Goal: Obtain resource: Obtain resource

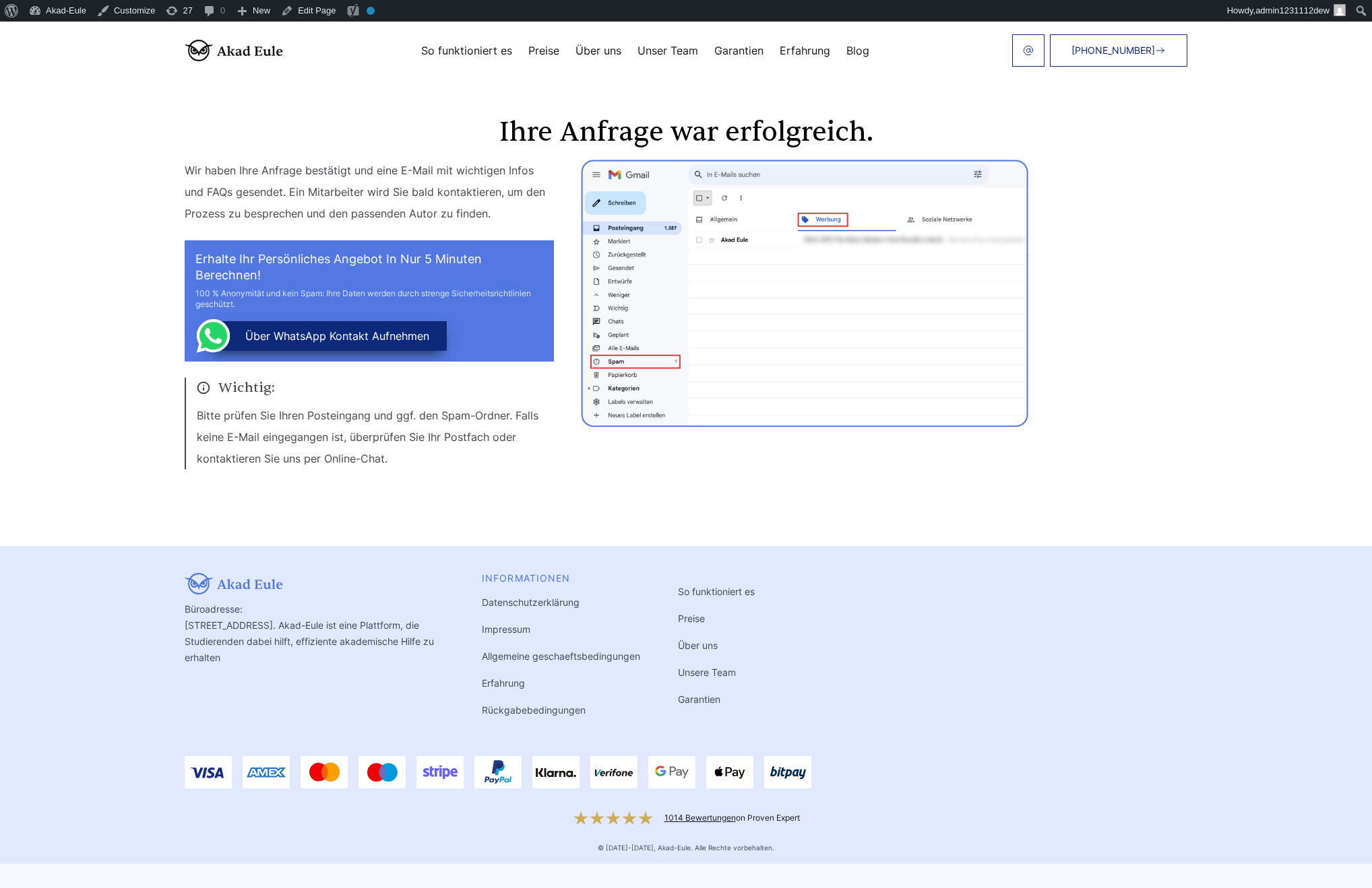
click at [84, 539] on section "Ihre Anfrage war erfolgreich. Wir haben Ihre Anfrage bestätigt und eine E-Mail …" at bounding box center [686, 284] width 1372 height 525
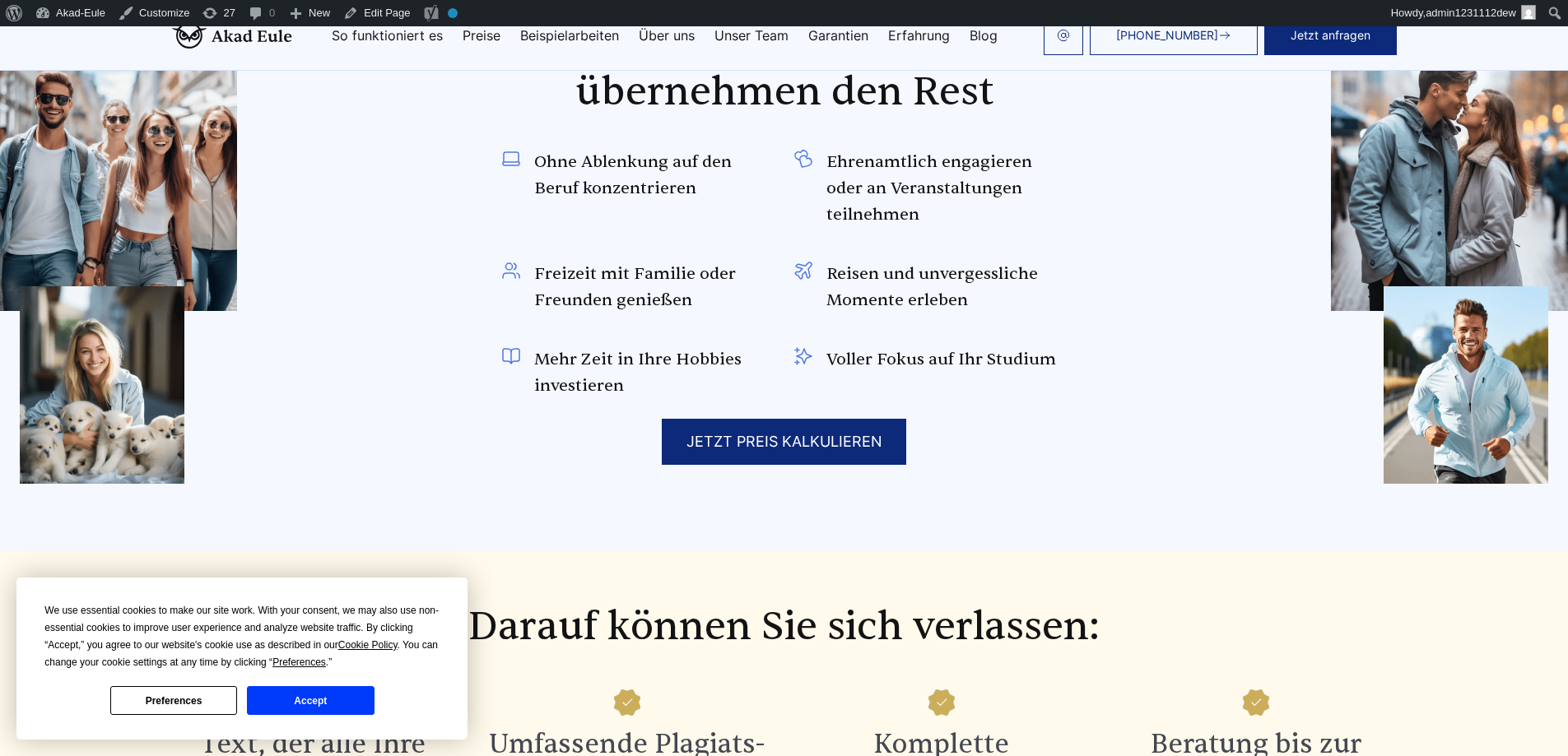
scroll to position [2028, 0]
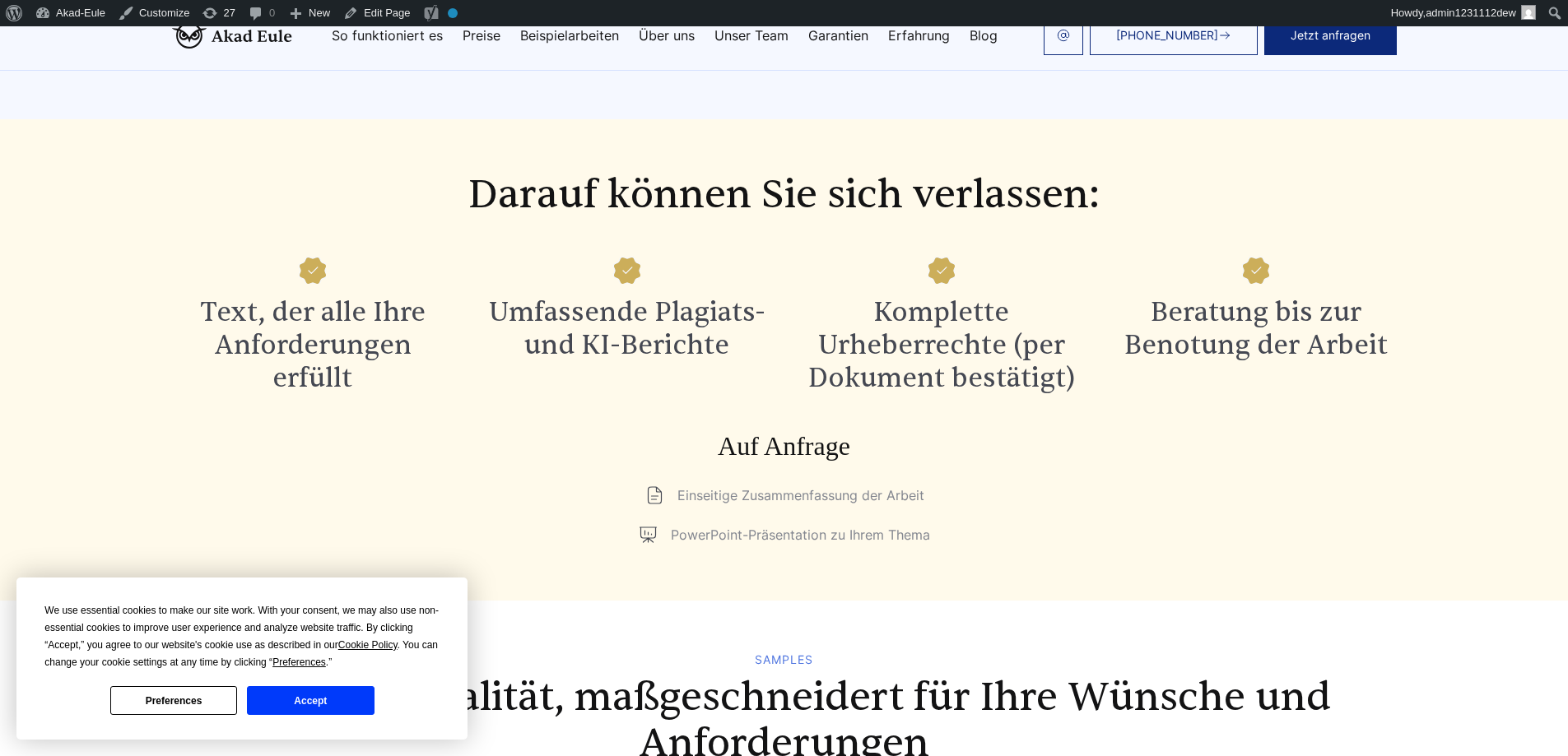
click at [1314, 467] on div "Auf Anfrage Einseitige Zusammenfassung der Arbeit PowerPoint-Präsentation zu Ih…" at bounding box center [784, 489] width 1224 height 119
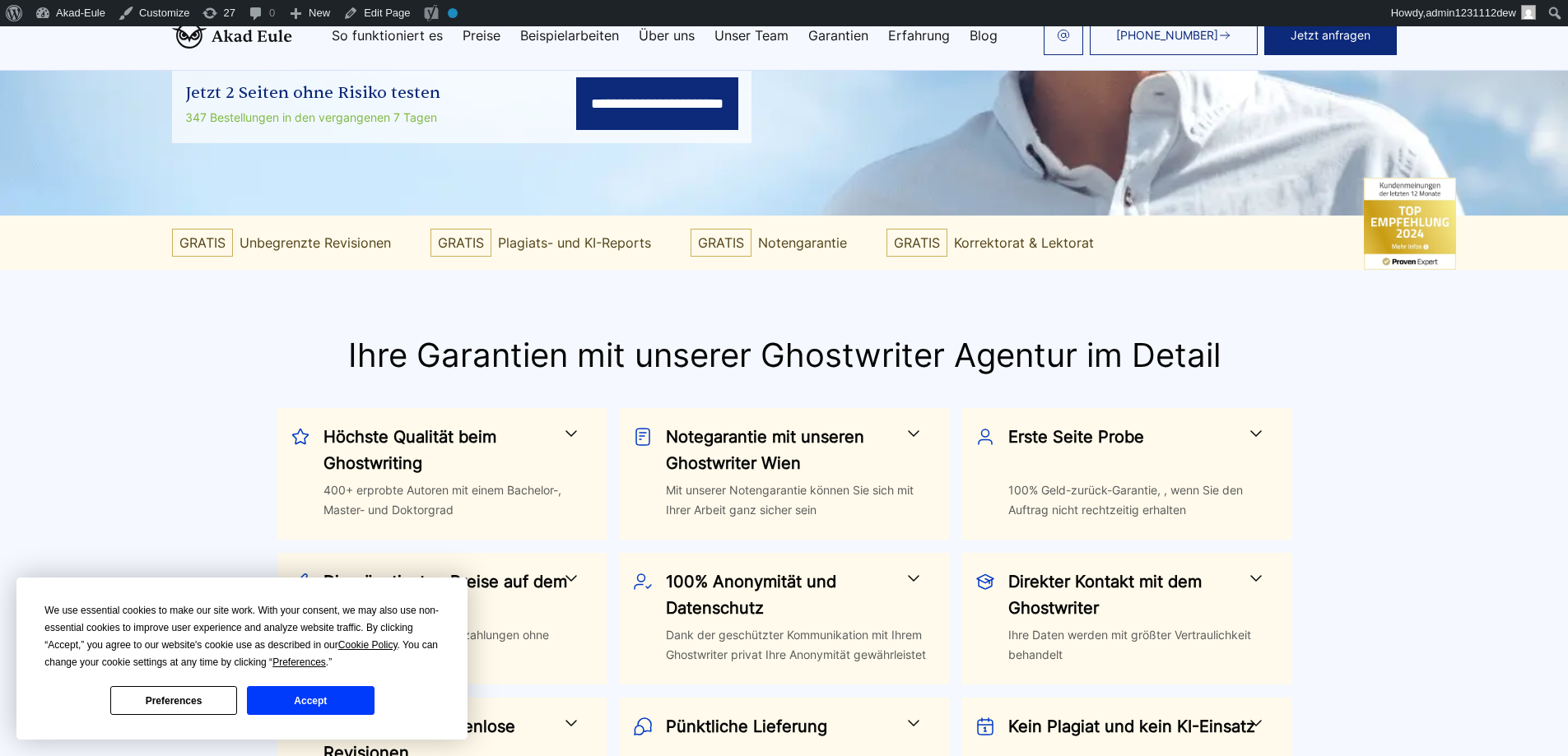
scroll to position [551, 0]
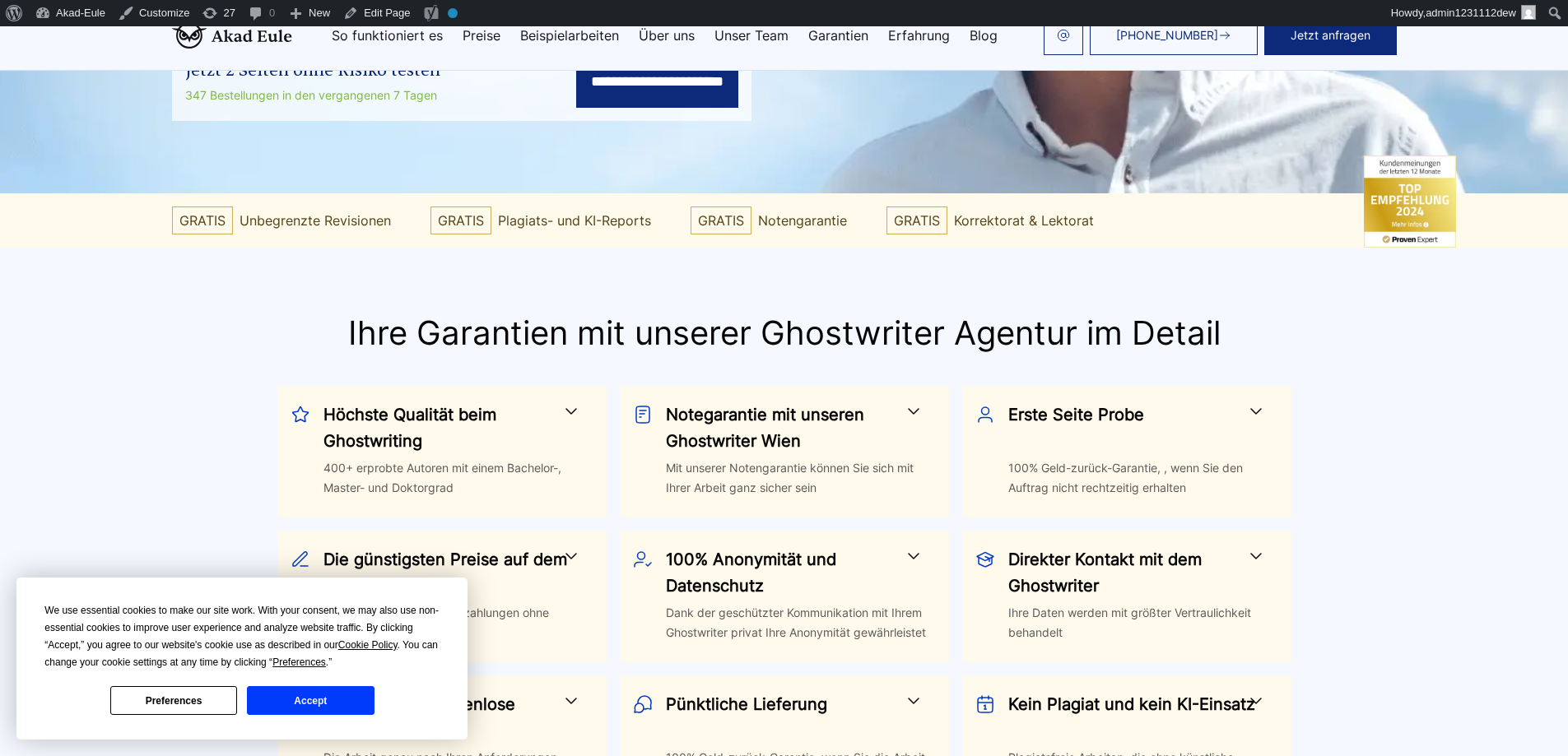
click at [700, 92] on input "**********" at bounding box center [657, 82] width 162 height 52
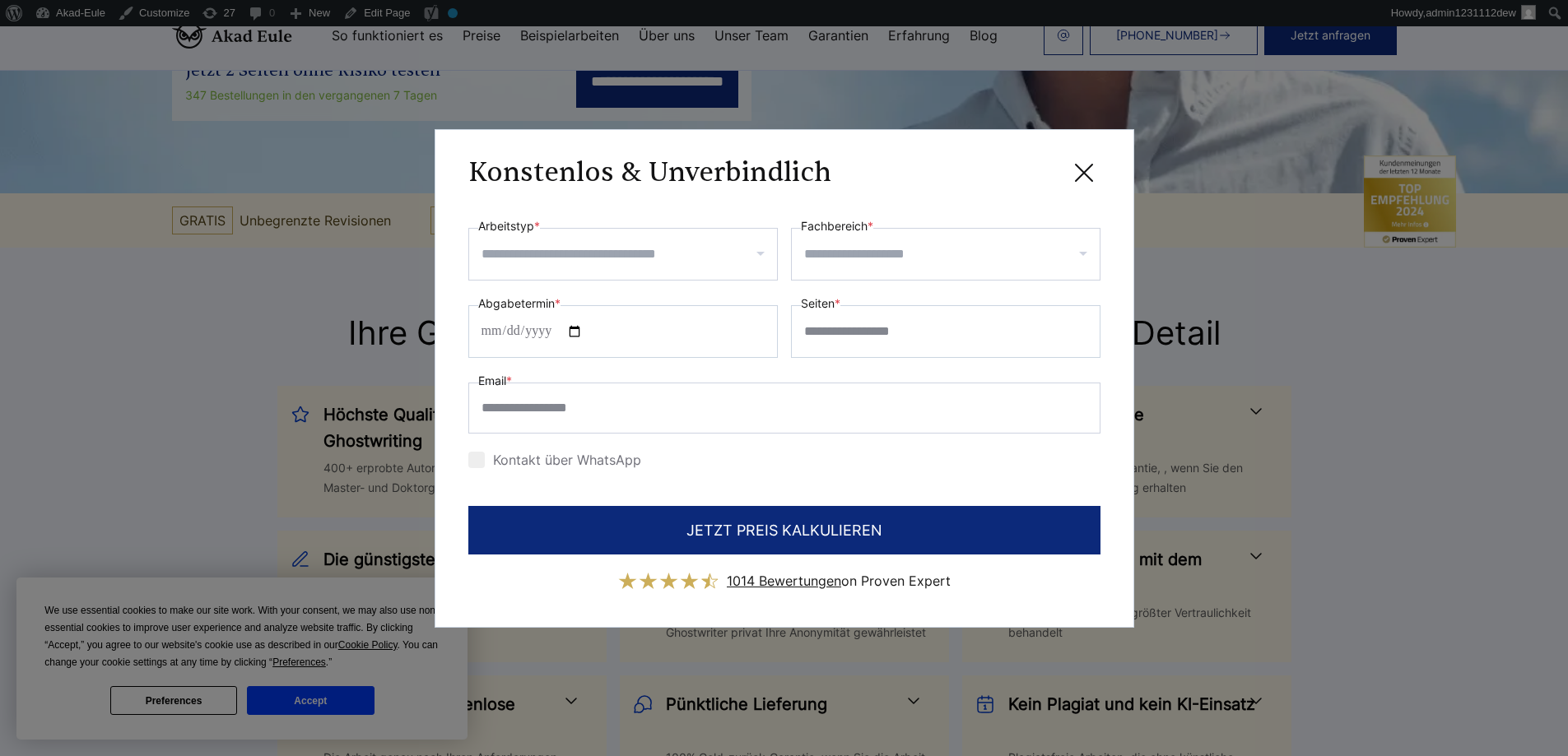
click at [1086, 176] on icon at bounding box center [1083, 172] width 17 height 17
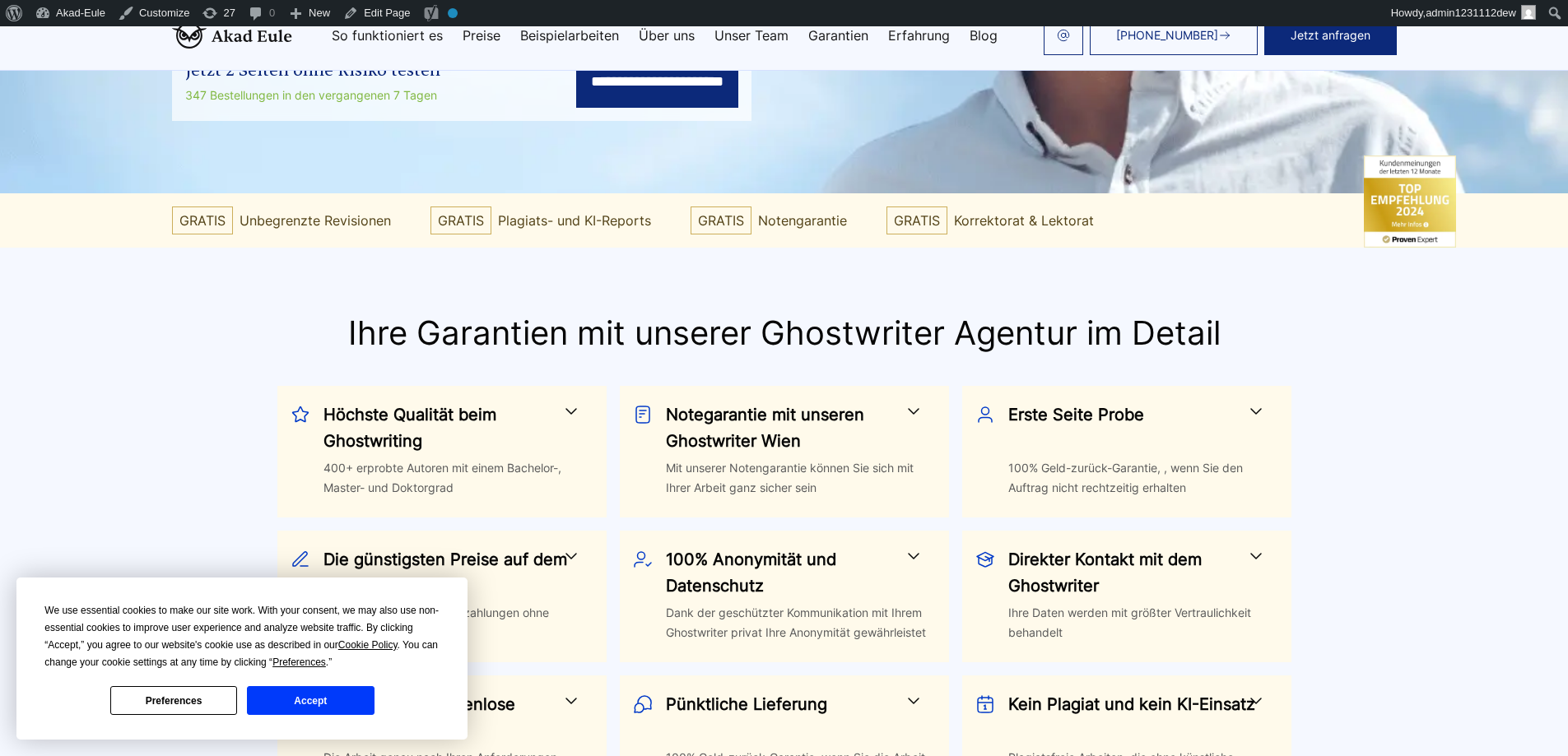
click at [940, 424] on div "Notegarantie mit unseren Ghostwriter Wien Mit unserer Notengarantie können Sie …" at bounding box center [784, 452] width 329 height 132
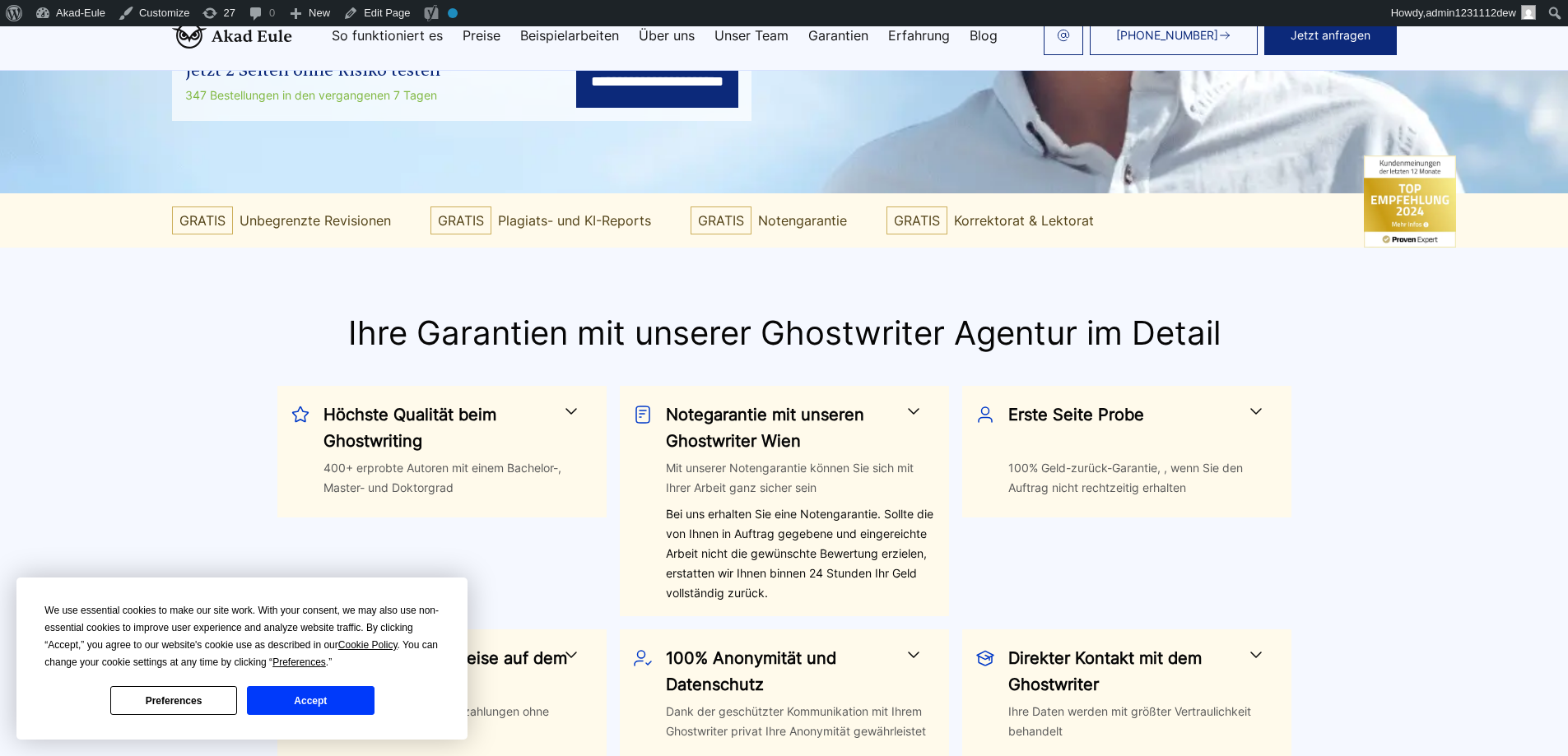
click at [1036, 422] on h3 "Erste Seite Probe" at bounding box center [1134, 428] width 251 height 52
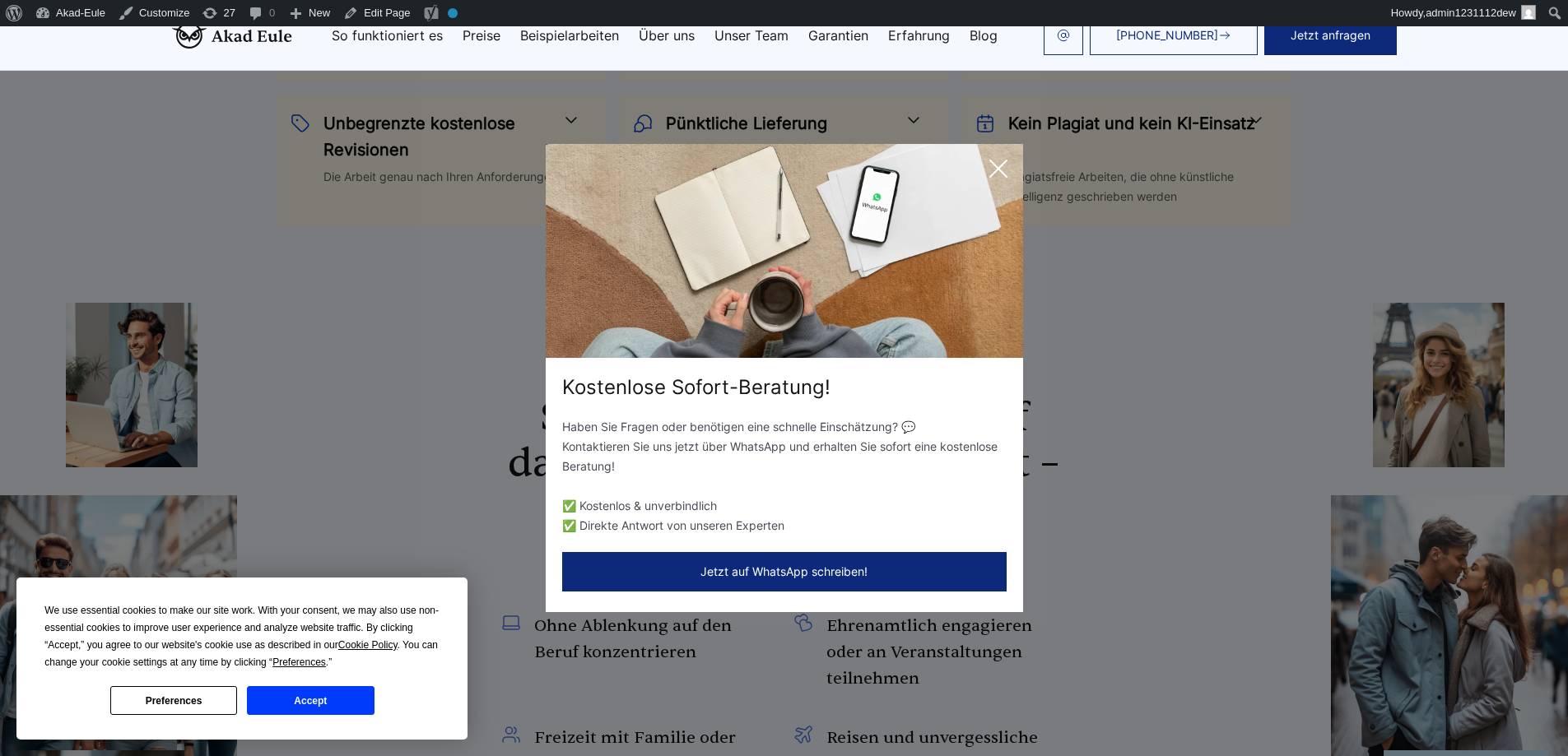
scroll to position [2003, 0]
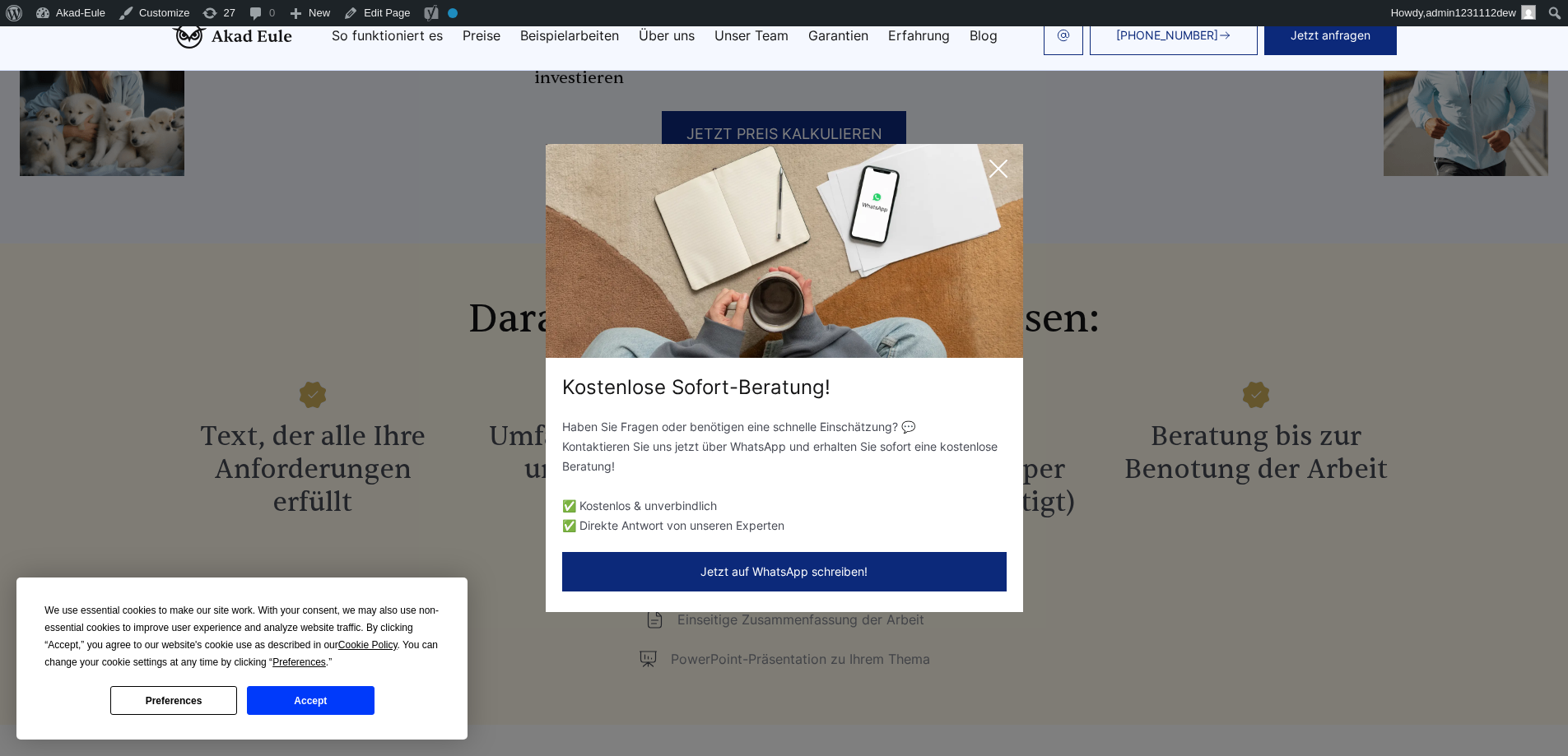
click at [1001, 160] on icon at bounding box center [998, 169] width 33 height 33
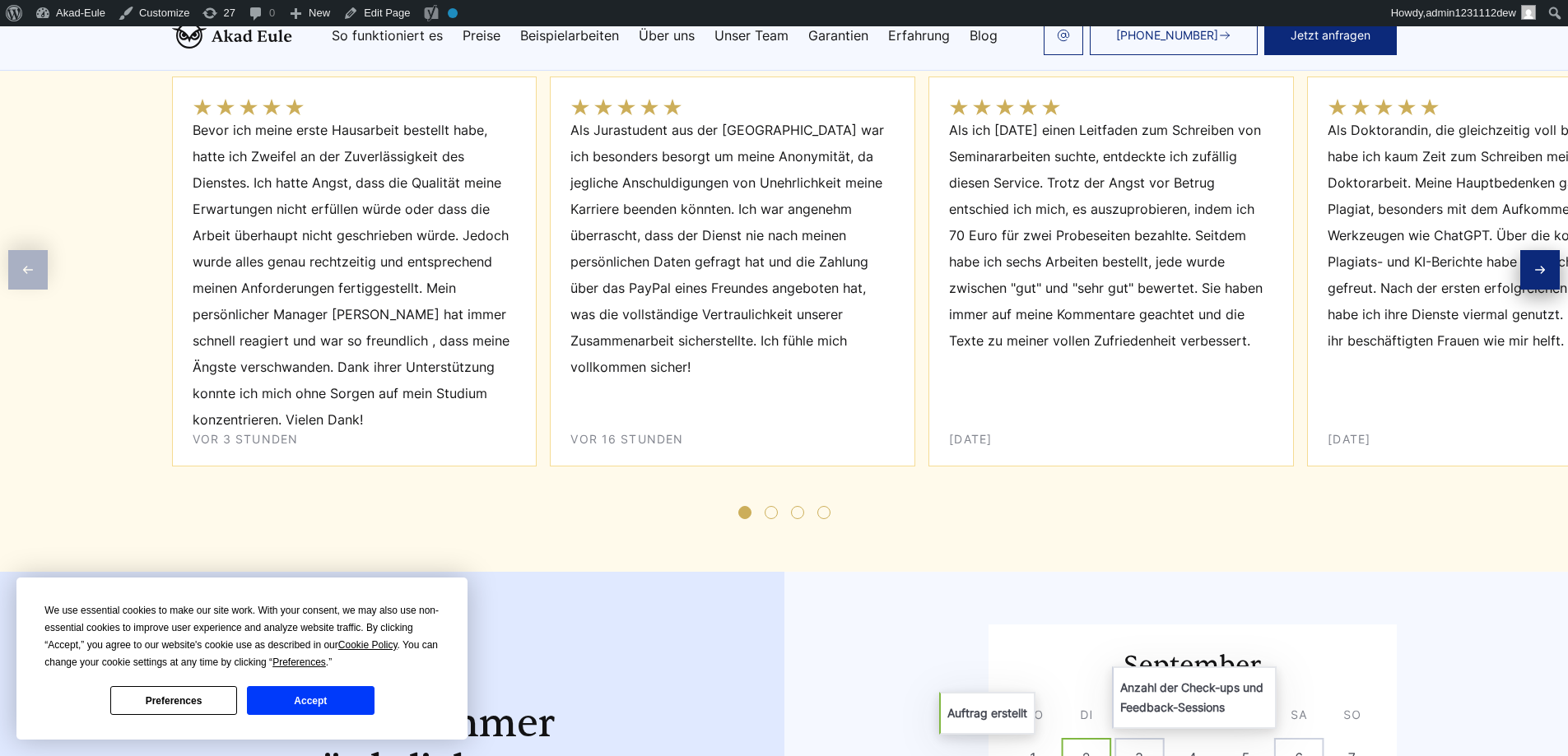
scroll to position [6749, 0]
click at [771, 503] on span "Go to slide 2" at bounding box center [771, 510] width 14 height 14
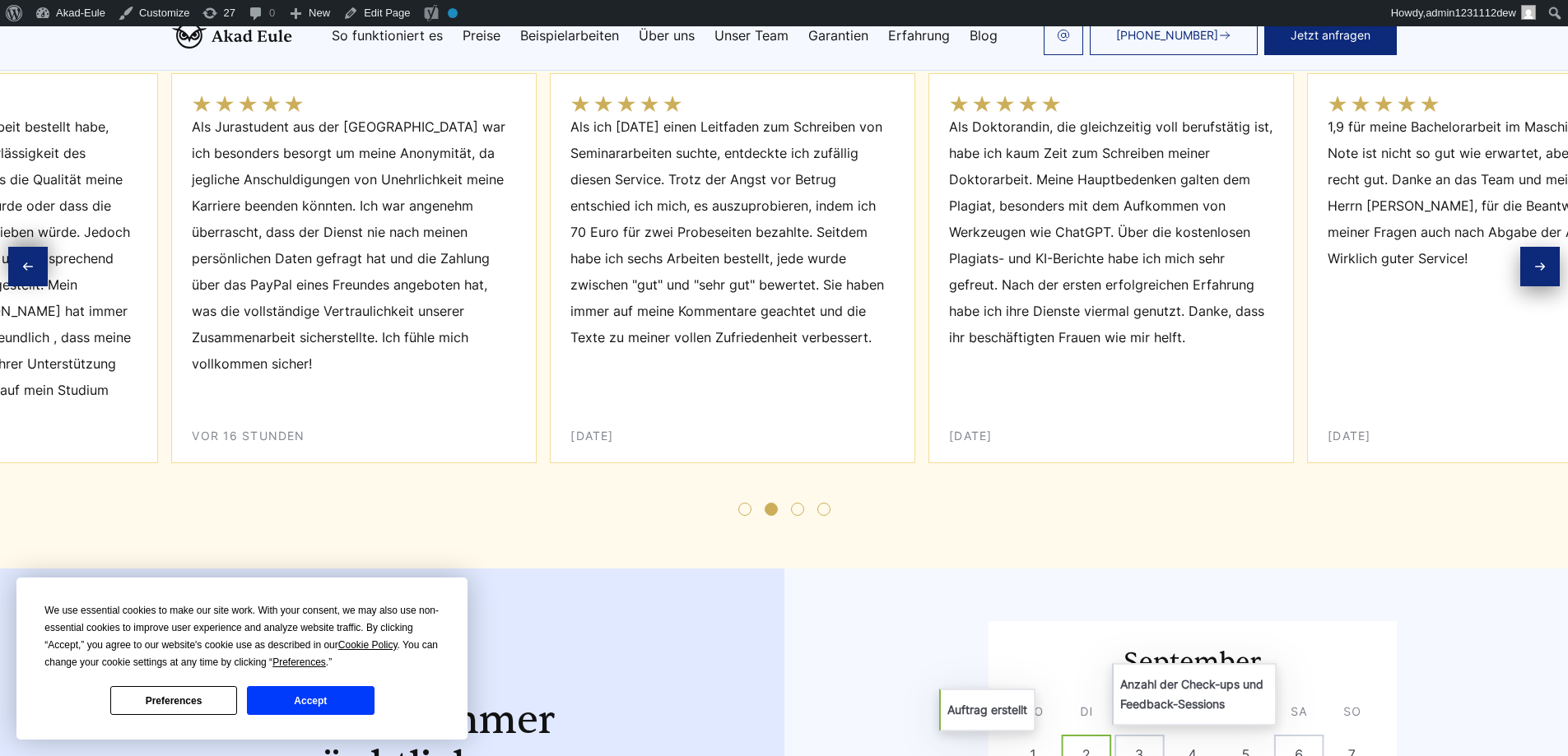
click at [801, 503] on span "Go to slide 3" at bounding box center [798, 510] width 14 height 14
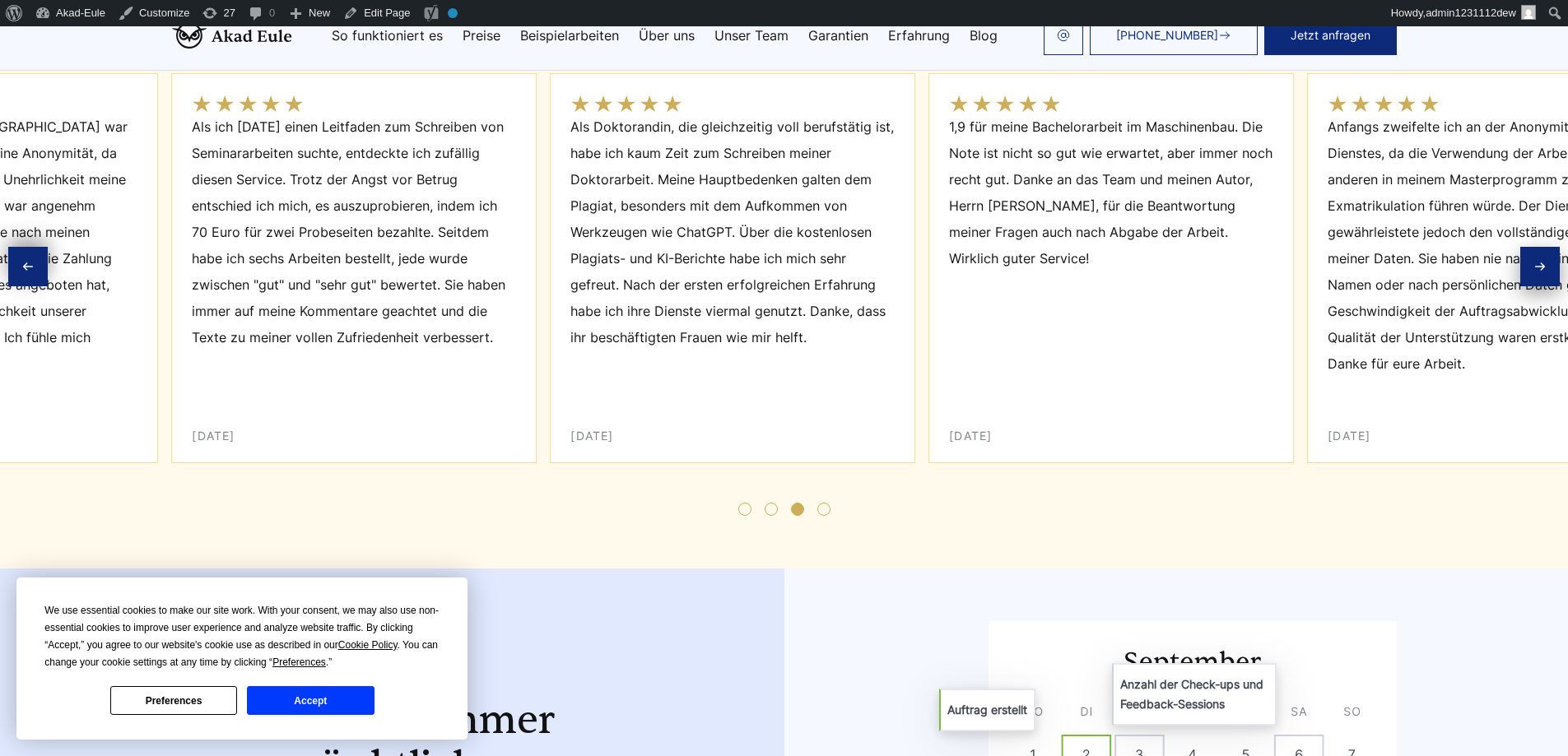
click at [826, 503] on span "Go to slide 4" at bounding box center [824, 510] width 14 height 14
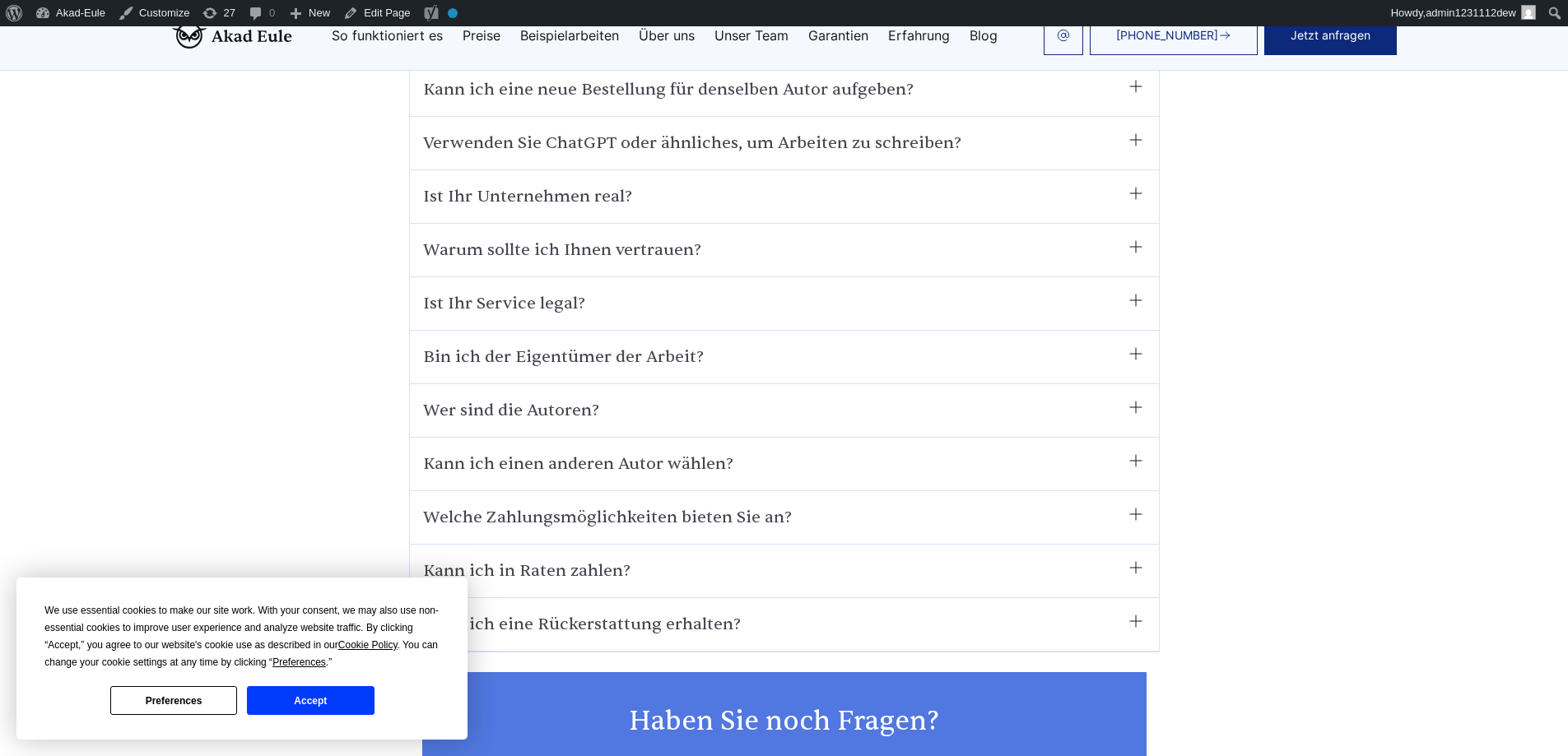
scroll to position [11284, 0]
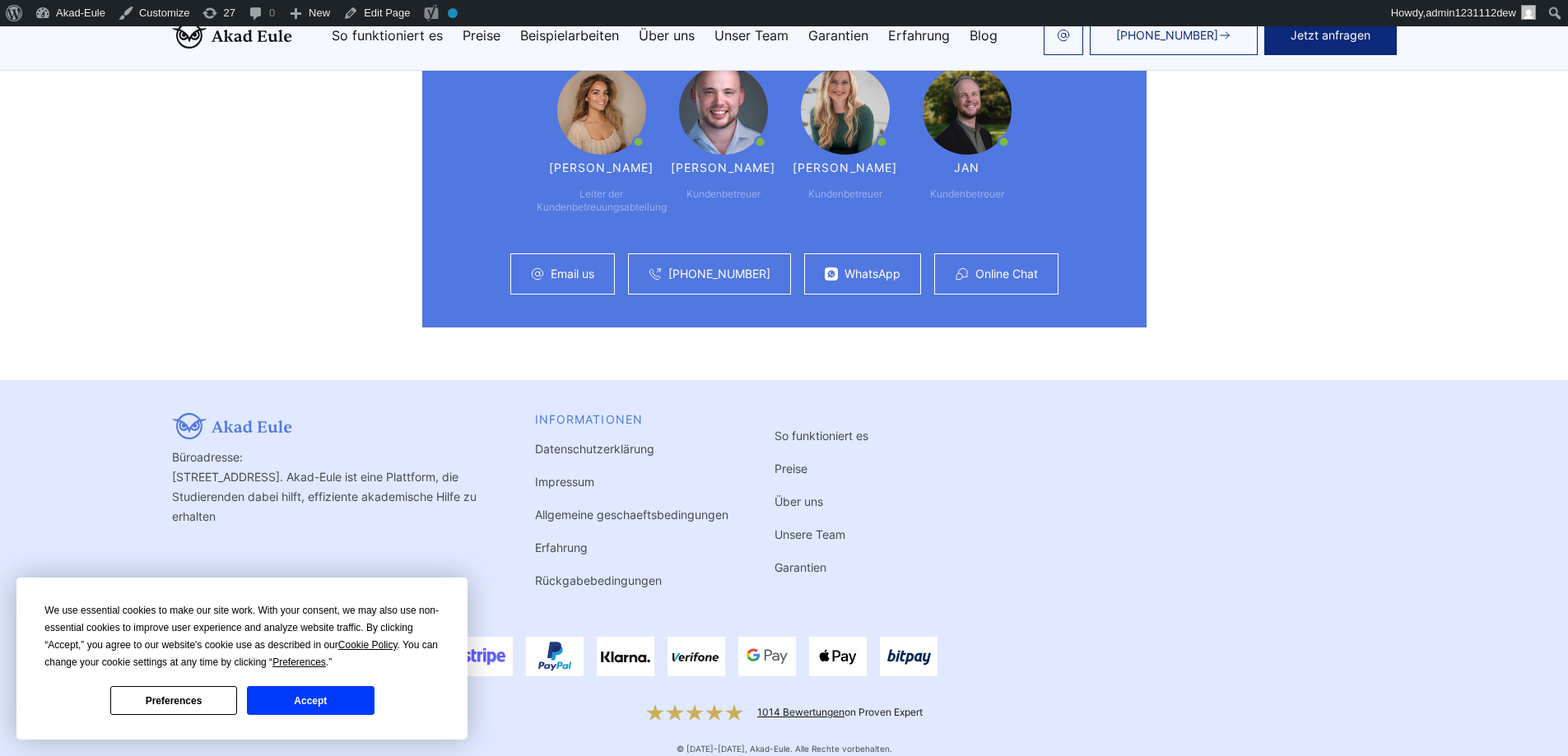
click at [342, 691] on button "Accept" at bounding box center [310, 701] width 126 height 29
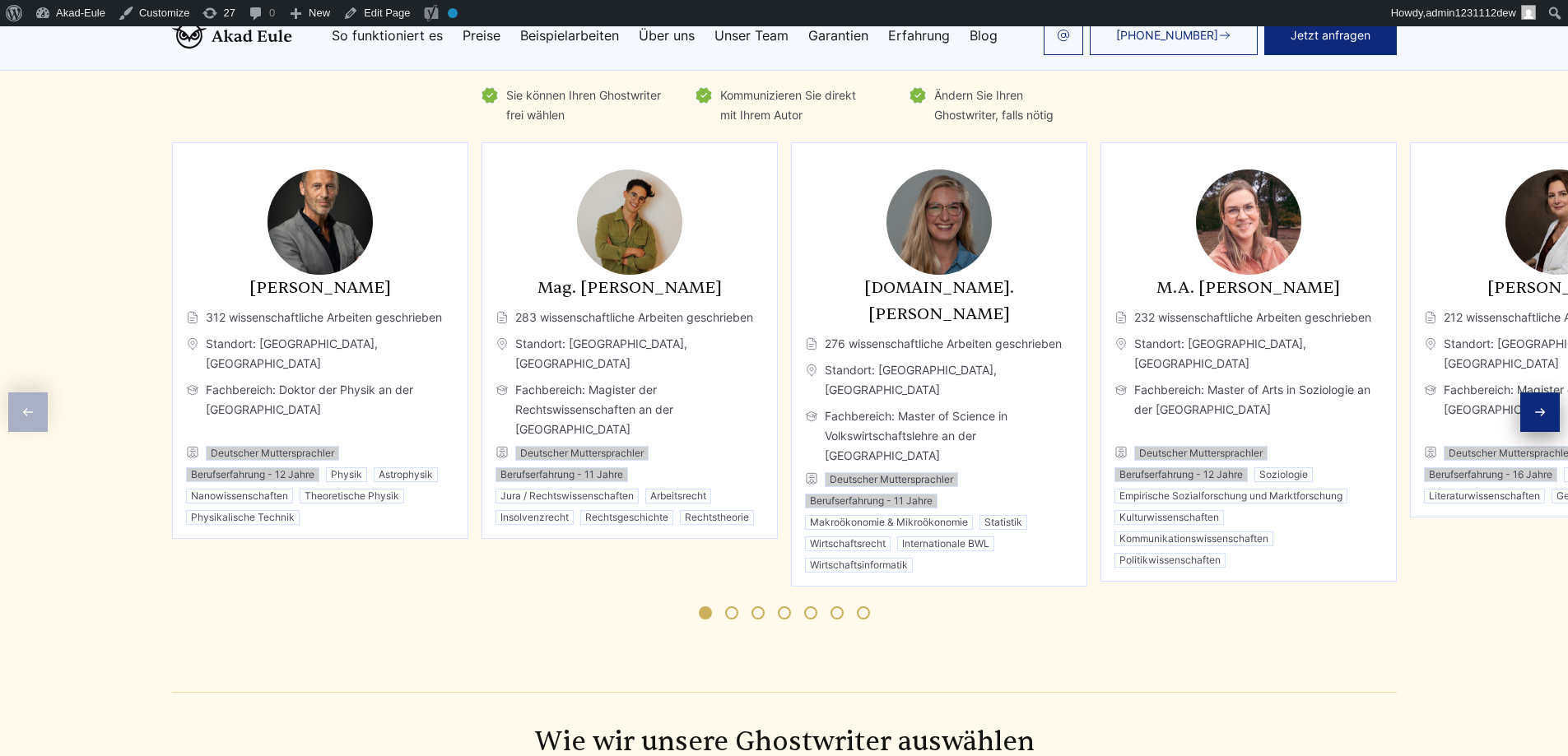
scroll to position [4710, 0]
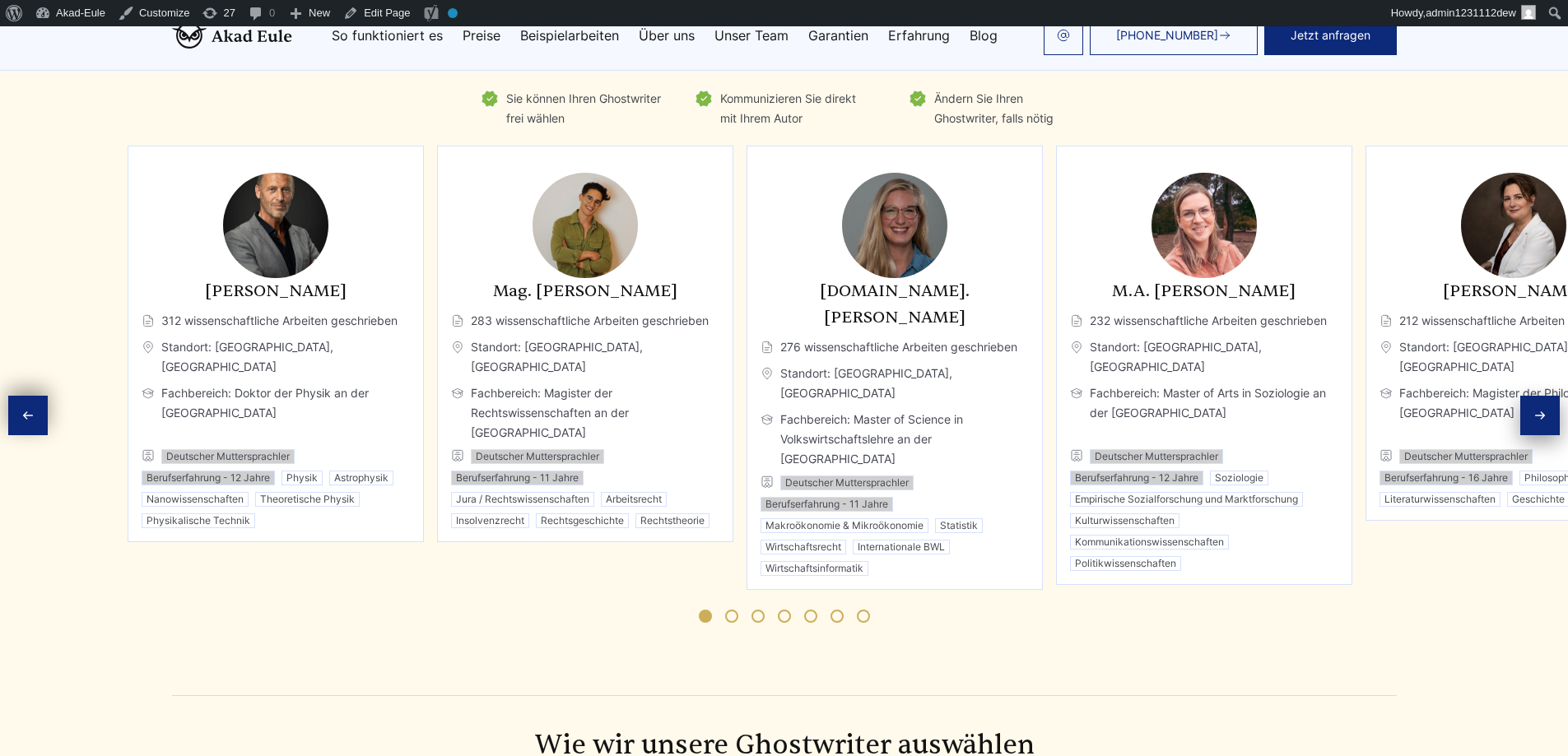
click at [872, 421] on div "[DOMAIN_NAME]. [PERSON_NAME] 276 wissenschaftliche Arbeiten geschrieben Standor…" at bounding box center [895, 427] width 268 height 298
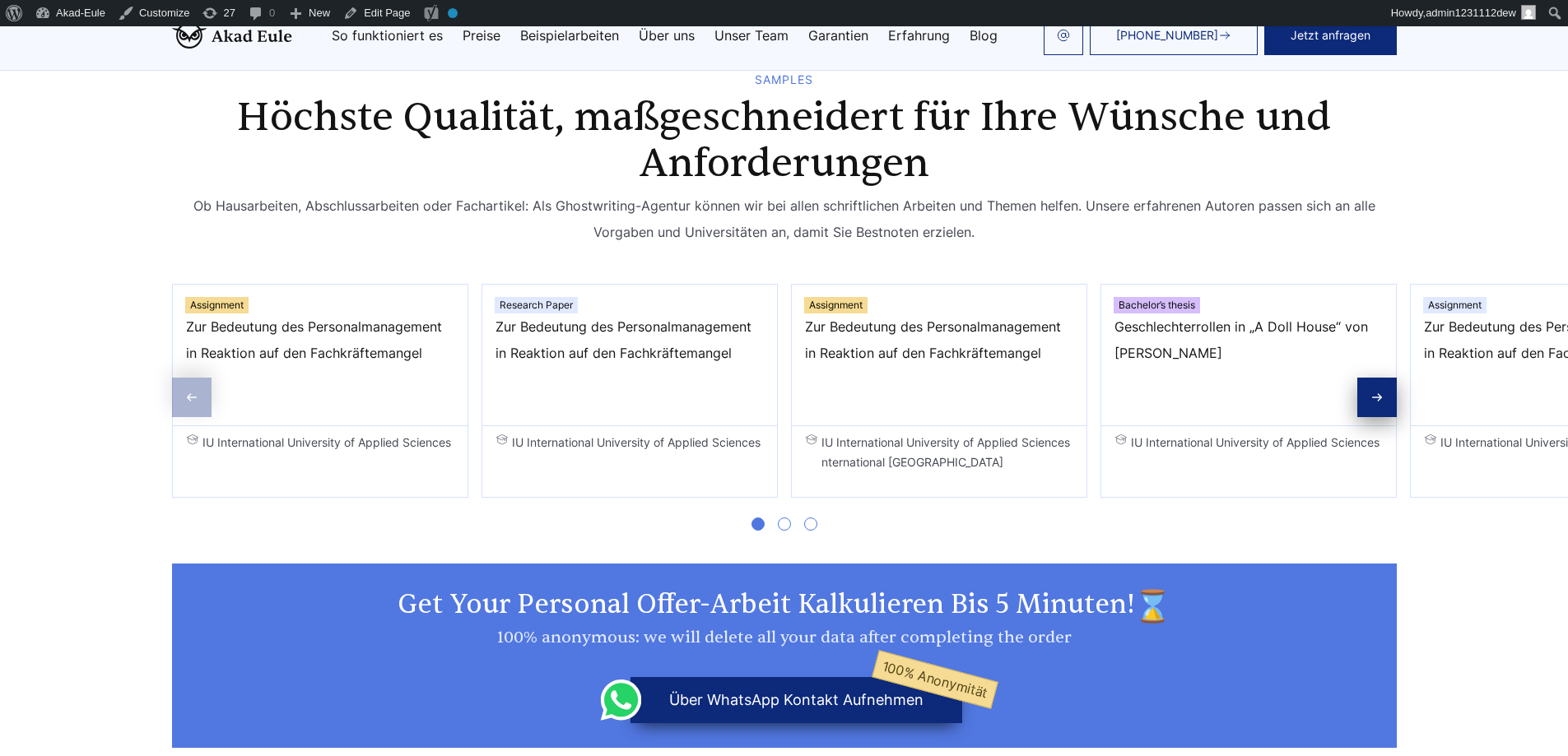
scroll to position [2706, 0]
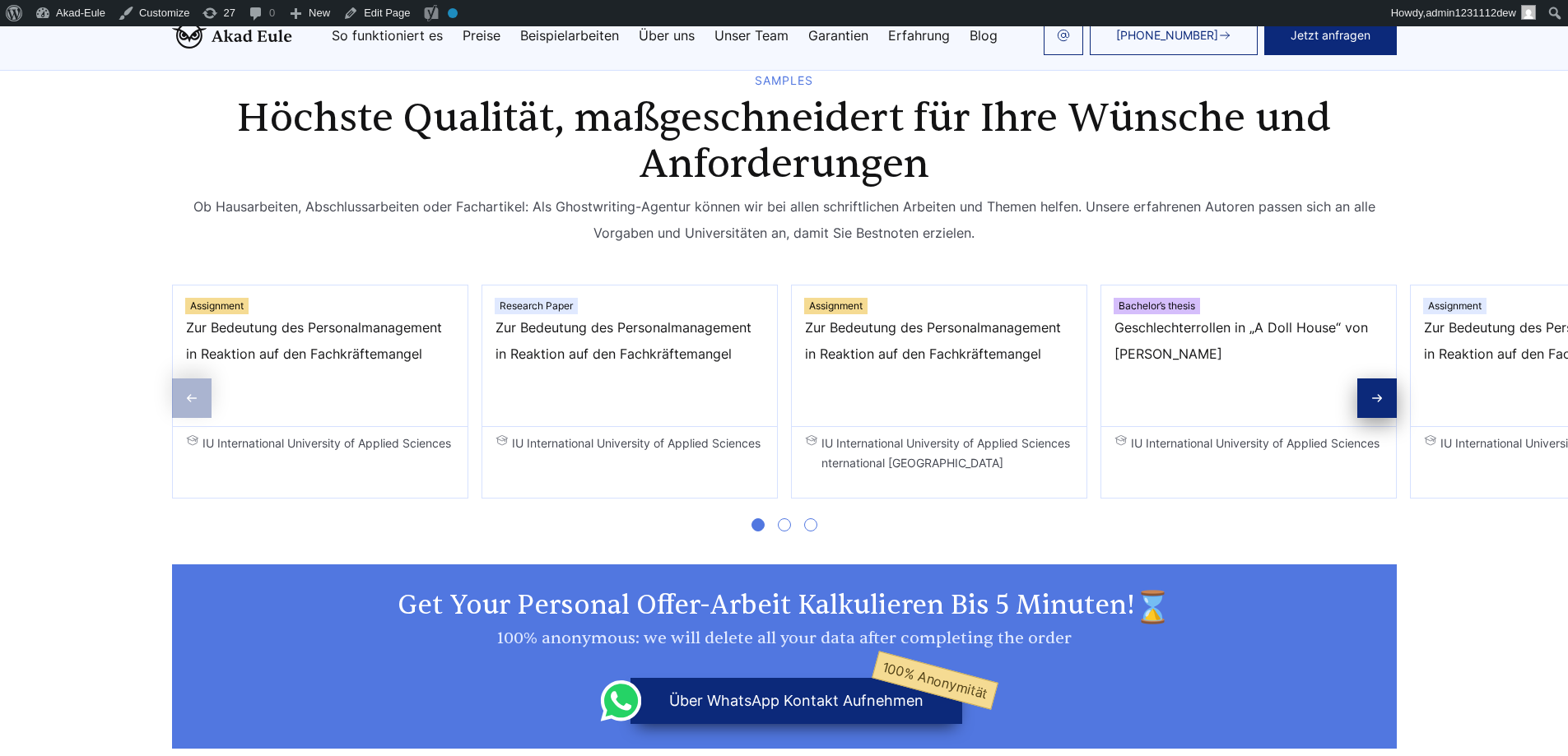
click at [851, 360] on span "Zur Bedeutung des Personalmanagement in Reaktion auf den Fachkräftemangel" at bounding box center [938, 354] width 268 height 79
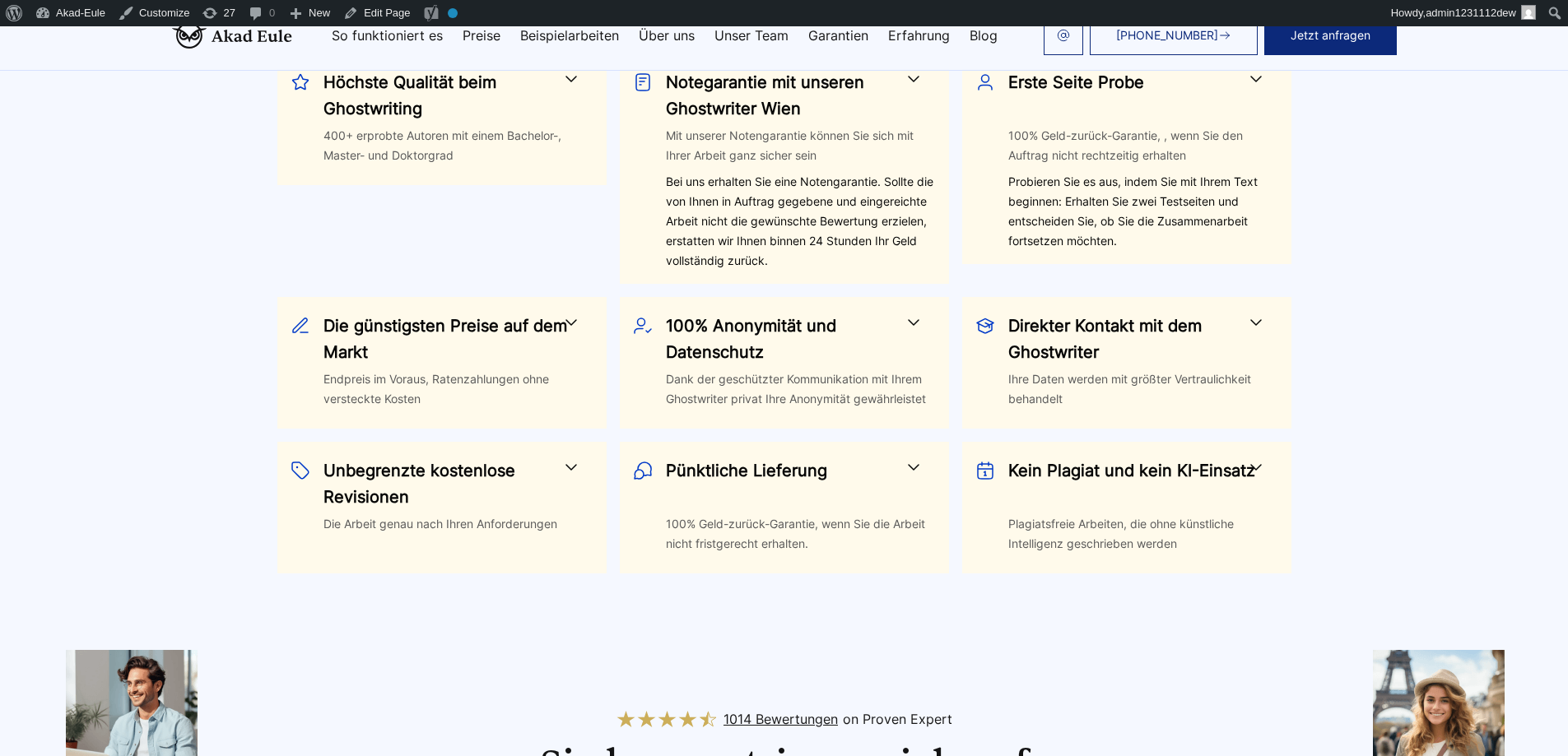
scroll to position [0, 0]
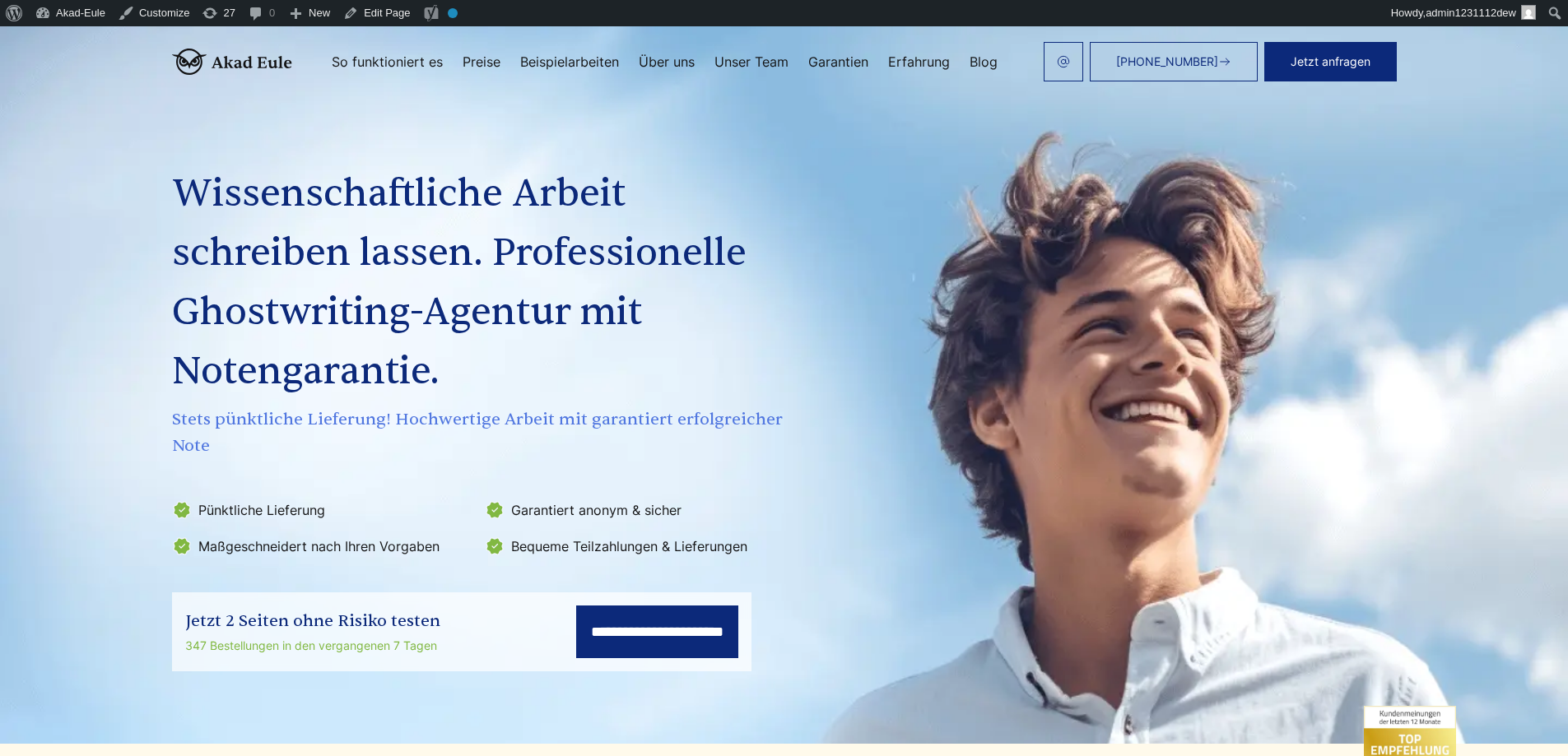
click at [1310, 396] on div "**********" at bounding box center [784, 378] width 1264 height 586
